Goal: Task Accomplishment & Management: Manage account settings

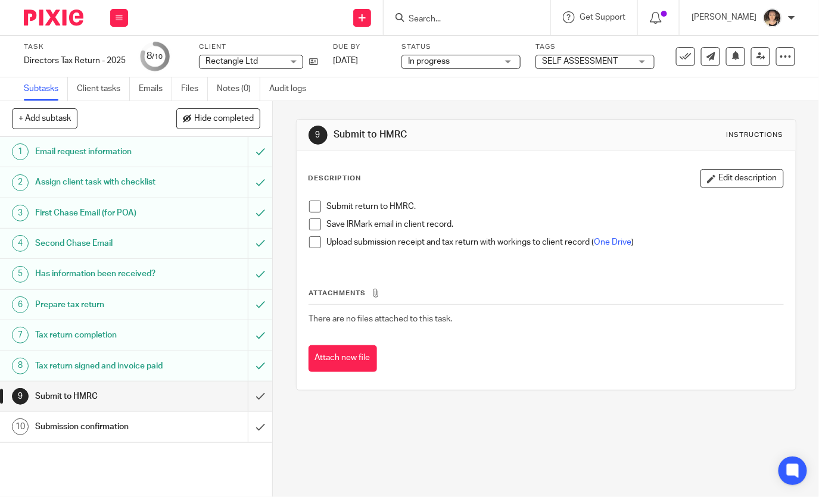
click at [464, 18] on input "Search" at bounding box center [460, 19] width 107 height 11
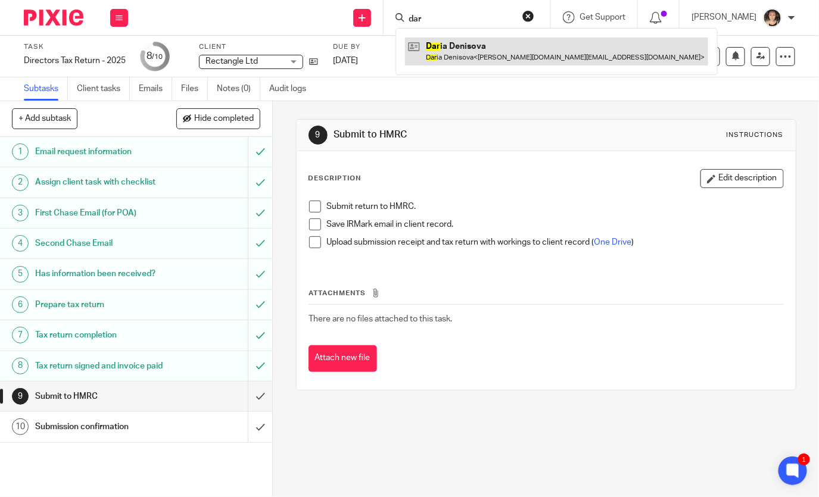
type input "dar"
click at [488, 56] on link at bounding box center [556, 51] width 303 height 27
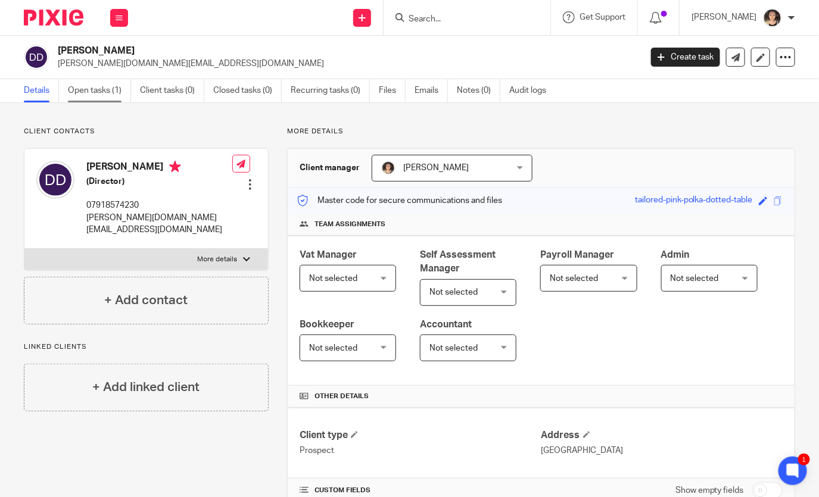
click at [91, 91] on link "Open tasks (1)" at bounding box center [99, 90] width 63 height 23
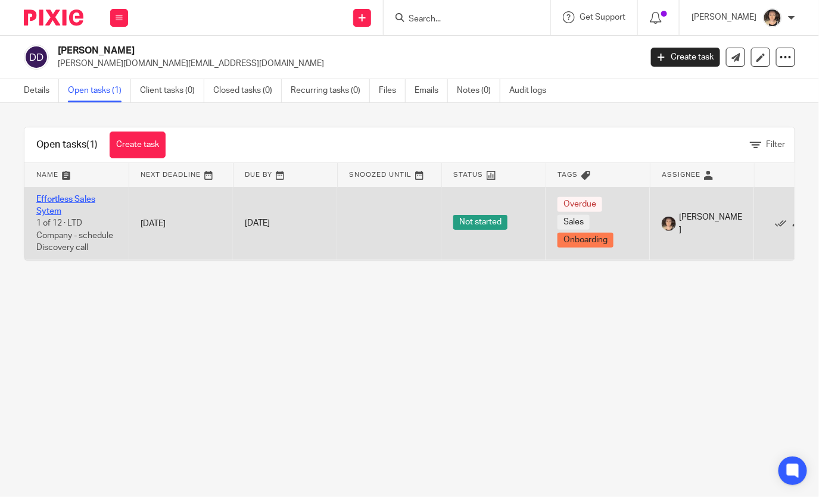
click at [51, 198] on link "Effortless Sales Sytem" at bounding box center [65, 205] width 59 height 20
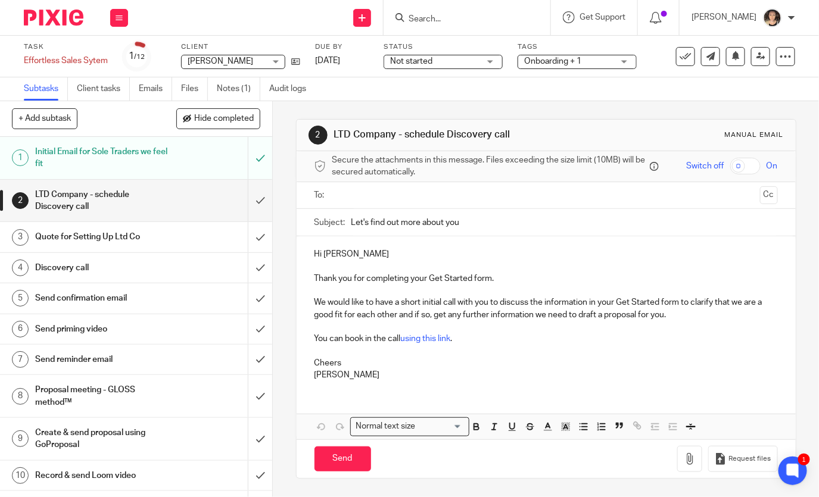
click at [98, 240] on h1 "Quote for Setting Up Ltd Co" at bounding box center [102, 237] width 134 height 18
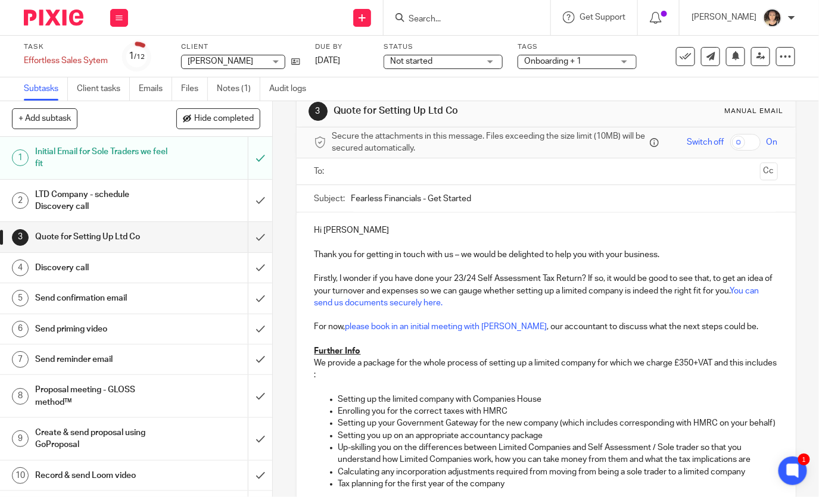
scroll to position [32, 0]
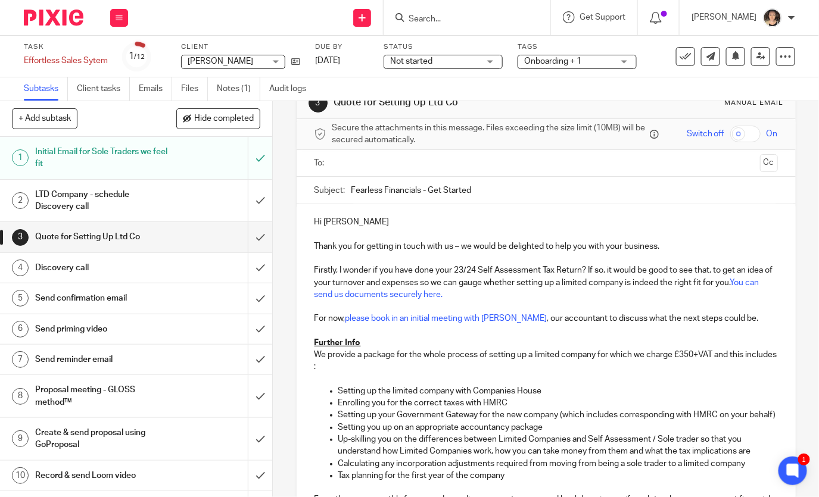
click at [625, 246] on p "Thank you for getting in touch with us – we would be delighted to help you with…" at bounding box center [546, 247] width 463 height 12
click at [341, 161] on input "text" at bounding box center [546, 164] width 419 height 14
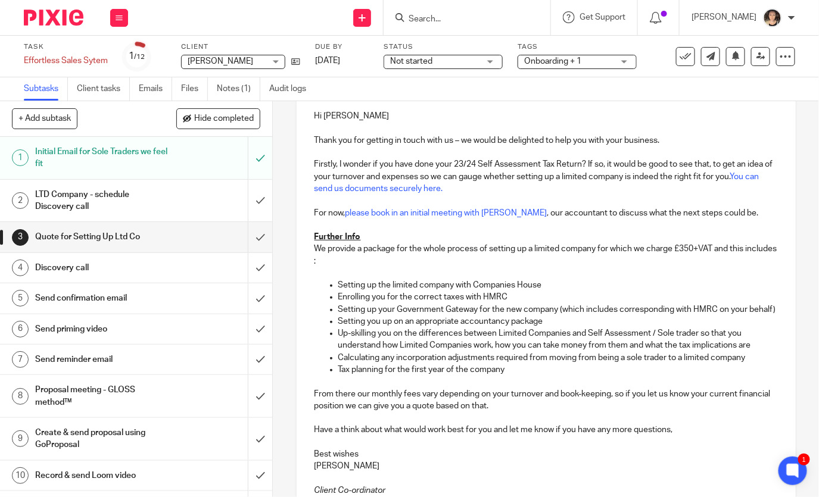
scroll to position [144, 0]
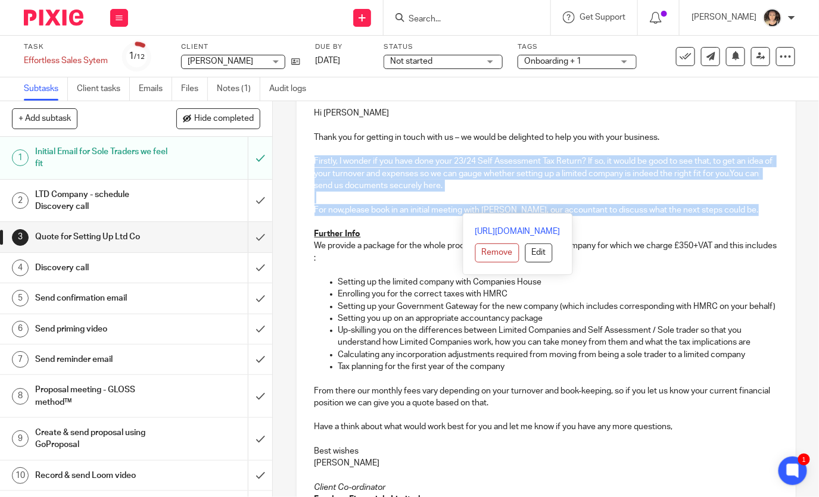
drag, startPoint x: 735, startPoint y: 211, endPoint x: 306, endPoint y: 158, distance: 432.7
click at [306, 158] on div "Hi Daria Thank you for getting in touch with us – we would be delighted to help…" at bounding box center [546, 310] width 499 height 431
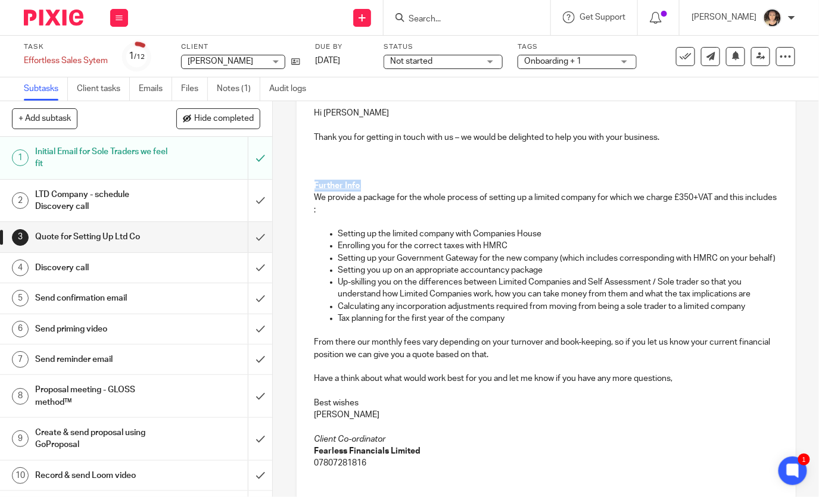
drag, startPoint x: 376, startPoint y: 183, endPoint x: 310, endPoint y: 183, distance: 65.5
click at [310, 183] on div "Hi Daria Thank you for getting in touch with us – we would be delighted to help…" at bounding box center [546, 286] width 499 height 383
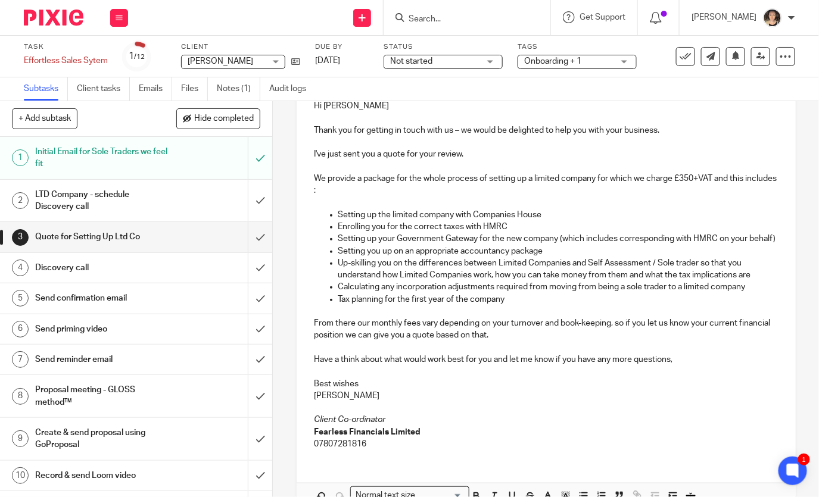
scroll to position [151, 0]
click at [599, 275] on p "Up-skilling you on the differences between Limited Companies and Self Assessmen…" at bounding box center [558, 269] width 440 height 24
click at [528, 302] on p "Tax planning for the first year of the company" at bounding box center [558, 299] width 440 height 12
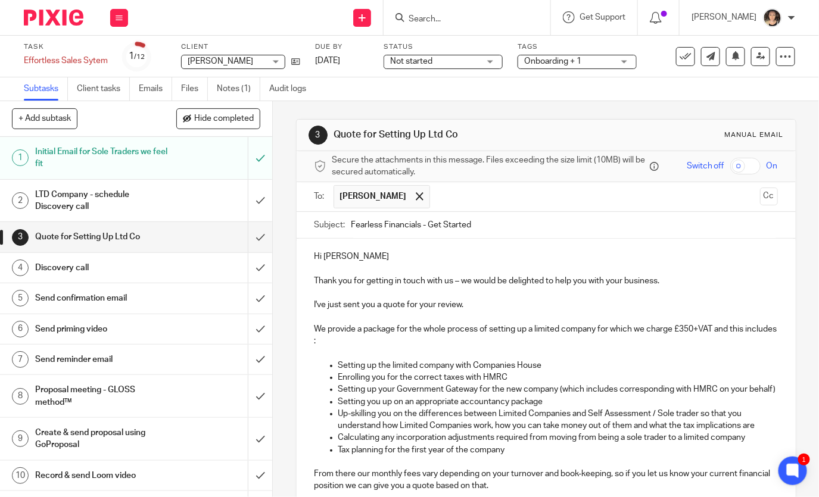
scroll to position [215, 0]
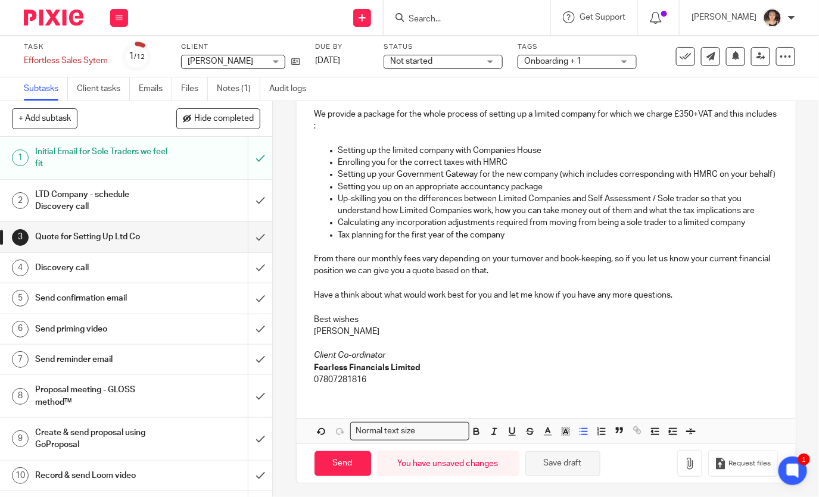
click at [559, 463] on button "Save draft" at bounding box center [562, 465] width 75 height 26
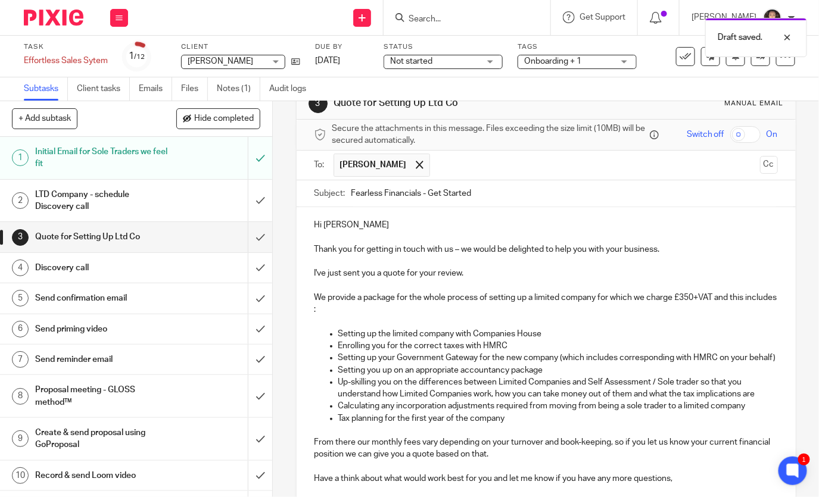
scroll to position [0, 0]
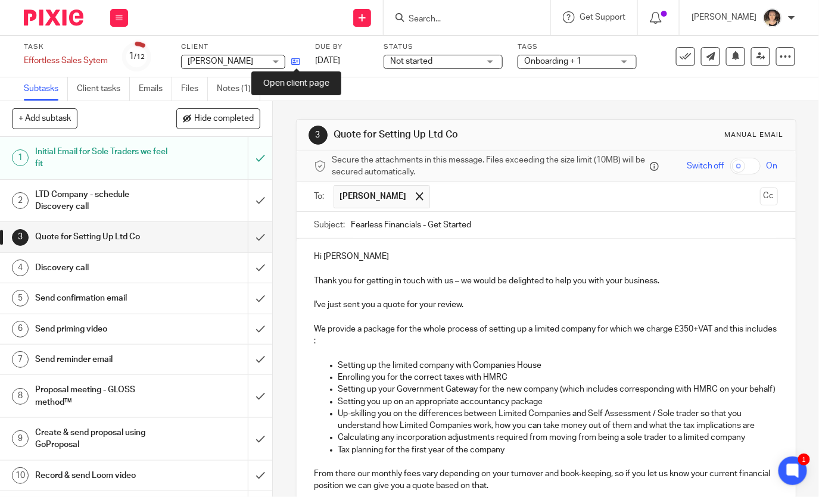
click at [298, 60] on icon at bounding box center [295, 61] width 9 height 9
click at [439, 22] on input "Search" at bounding box center [460, 19] width 107 height 11
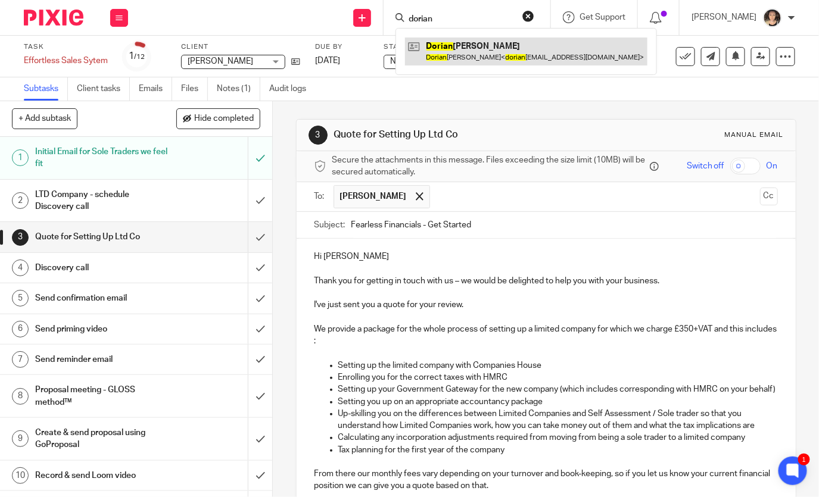
type input "dorian"
click at [480, 54] on link at bounding box center [526, 51] width 242 height 27
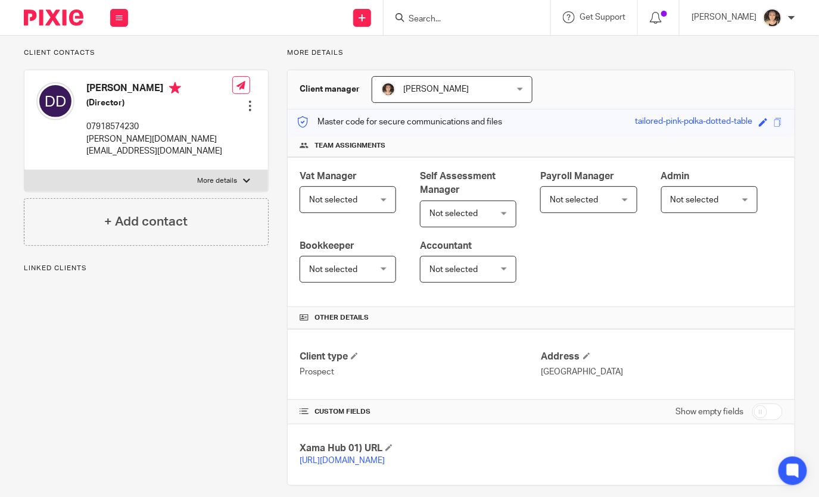
scroll to position [99, 0]
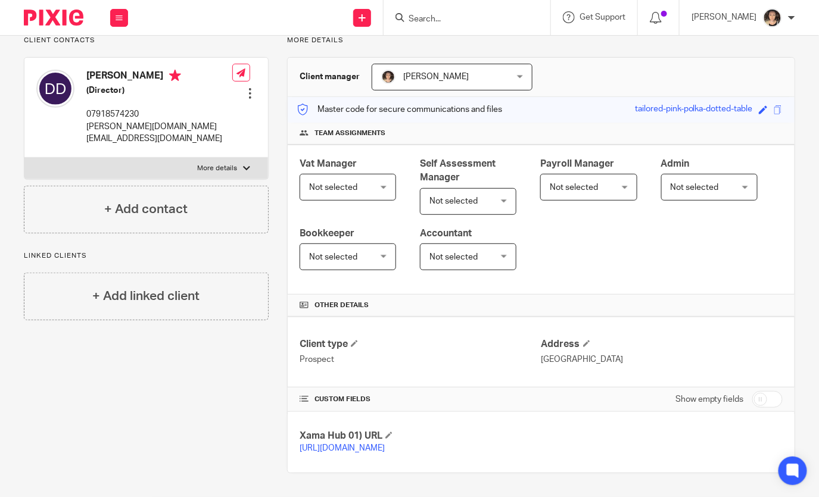
click at [771, 394] on input "checkbox" at bounding box center [767, 399] width 30 height 17
checkbox input "true"
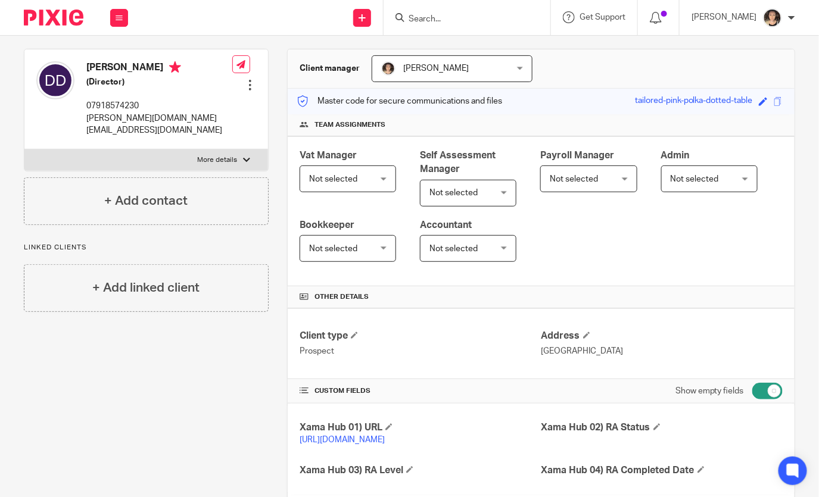
scroll to position [360, 0]
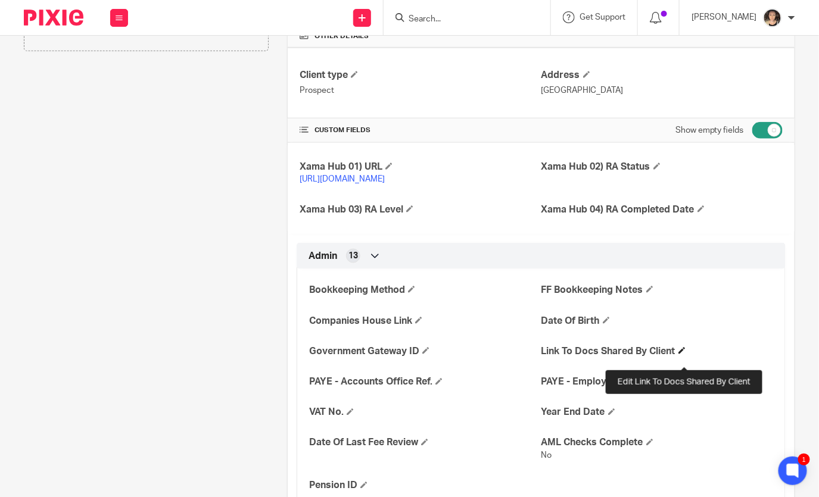
click at [686, 354] on span at bounding box center [681, 350] width 7 height 7
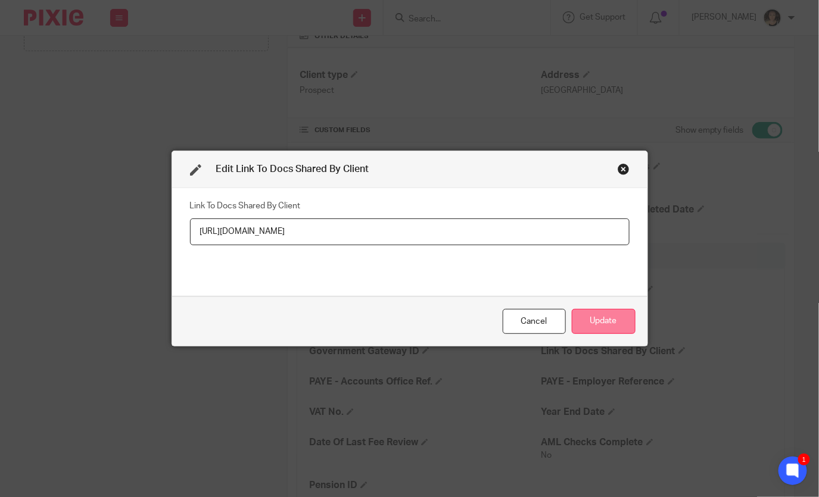
type input "https://docs.google.com/document/d/1l075tu3iPGlrPpv2KbtZIBMfnxfJg2HMMVzr6eeRTwc…"
click at [597, 317] on button "Update" at bounding box center [604, 322] width 64 height 26
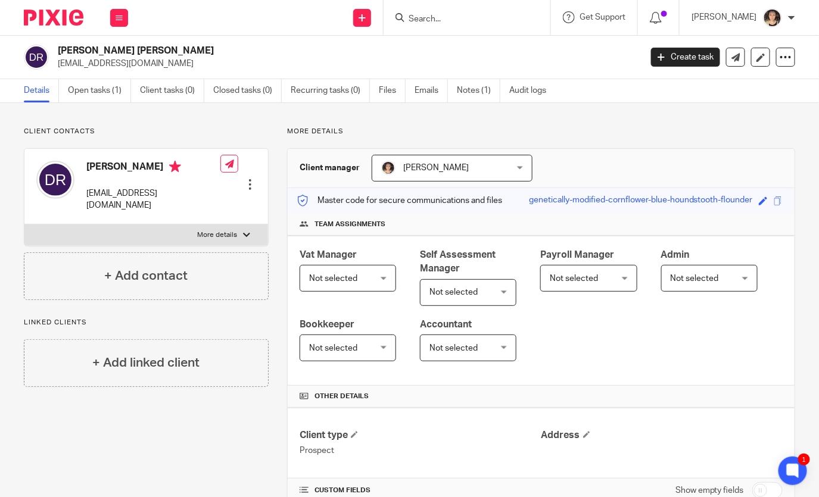
click at [116, 192] on p "[EMAIL_ADDRESS][DOMAIN_NAME]" at bounding box center [153, 200] width 134 height 24
copy div "[EMAIL_ADDRESS][DOMAIN_NAME]"
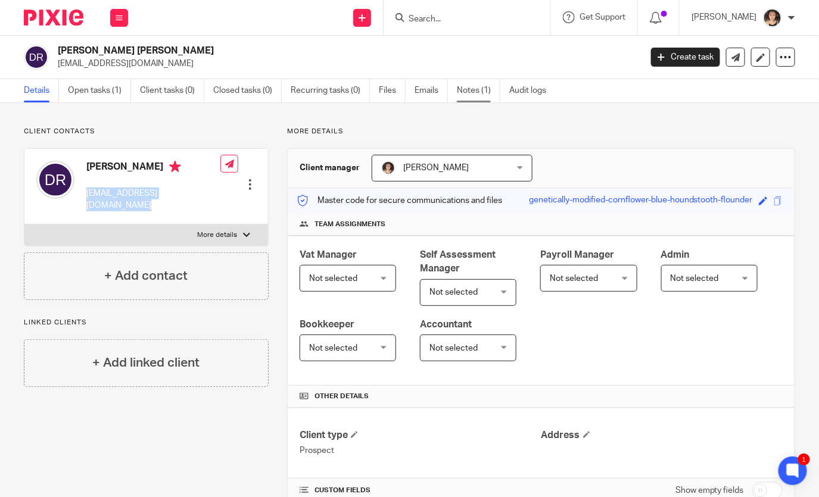
click at [468, 92] on link "Notes (1)" at bounding box center [478, 90] width 43 height 23
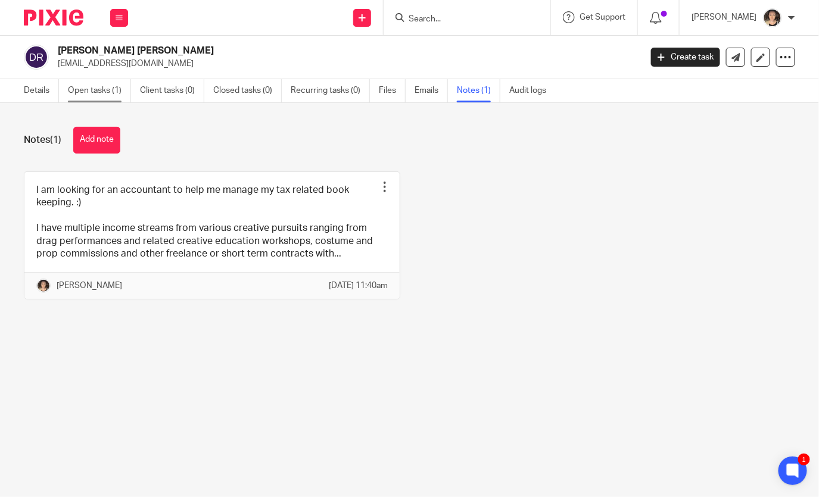
click at [85, 89] on link "Open tasks (1)" at bounding box center [99, 90] width 63 height 23
